Goal: Navigation & Orientation: Find specific page/section

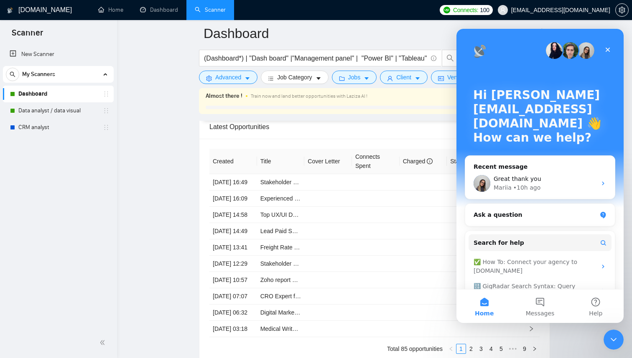
scroll to position [18, 0]
click at [608, 50] on icon "Close" at bounding box center [608, 50] width 5 height 5
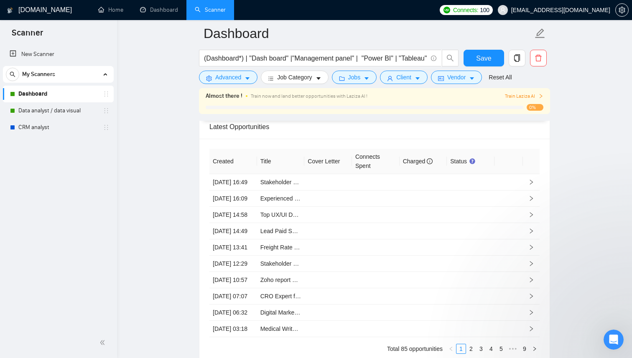
scroll to position [0, 0]
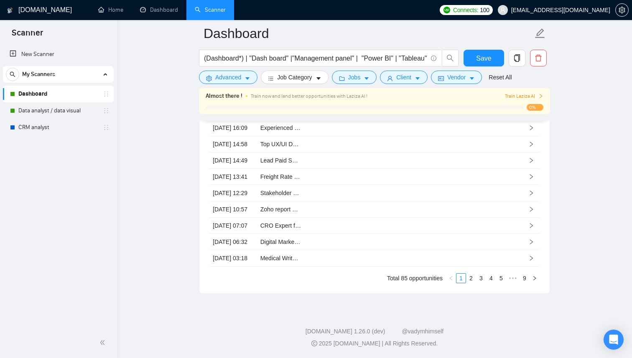
scroll to position [2453, 0]
click at [153, 10] on link "Dashboard" at bounding box center [159, 9] width 38 height 7
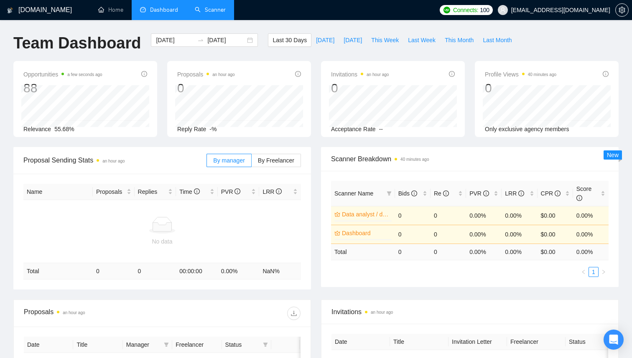
click at [213, 13] on link "Scanner" at bounding box center [210, 9] width 31 height 7
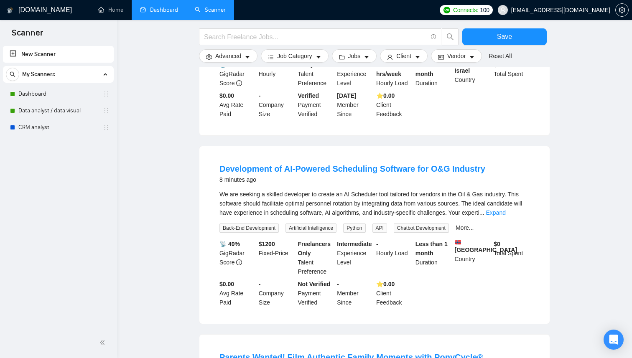
scroll to position [171, 0]
click at [54, 95] on link "Dashboard" at bounding box center [57, 94] width 79 height 17
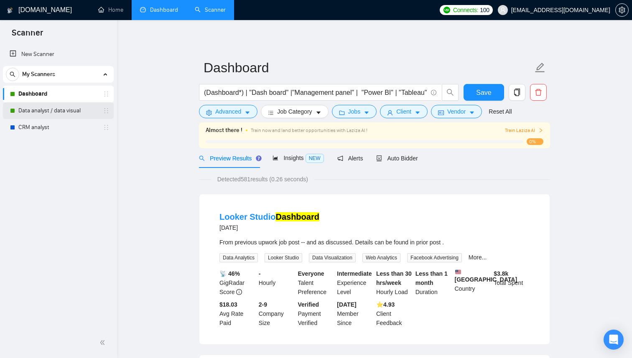
click at [50, 109] on link "Data analyst / data visual" at bounding box center [57, 110] width 79 height 17
